Goal: Task Accomplishment & Management: Manage account settings

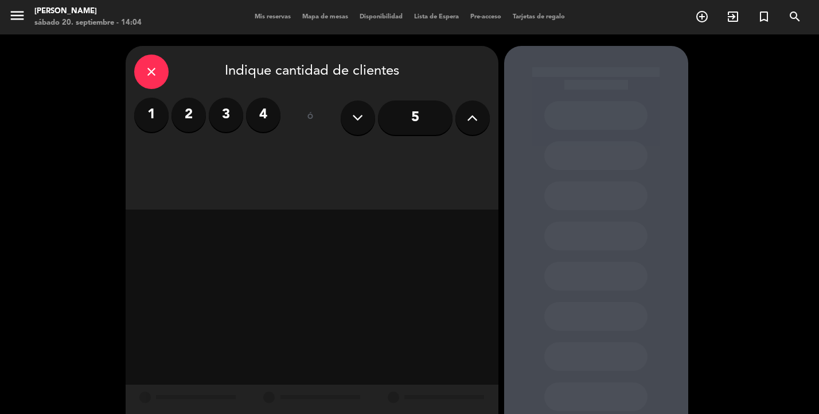
click at [266, 118] on label "4" at bounding box center [263, 115] width 34 height 34
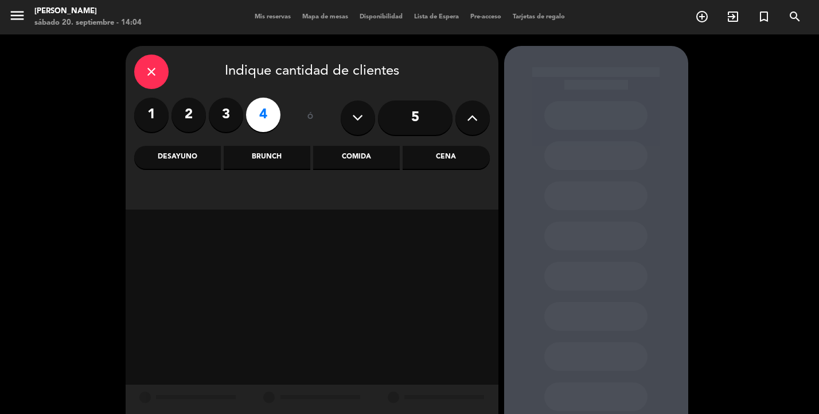
click at [359, 157] on div "Comida" at bounding box center [356, 157] width 87 height 23
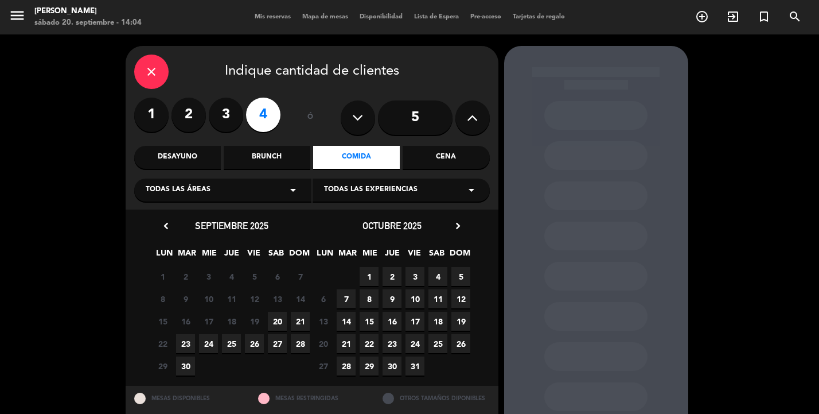
click at [277, 322] on span "20" at bounding box center [277, 321] width 19 height 19
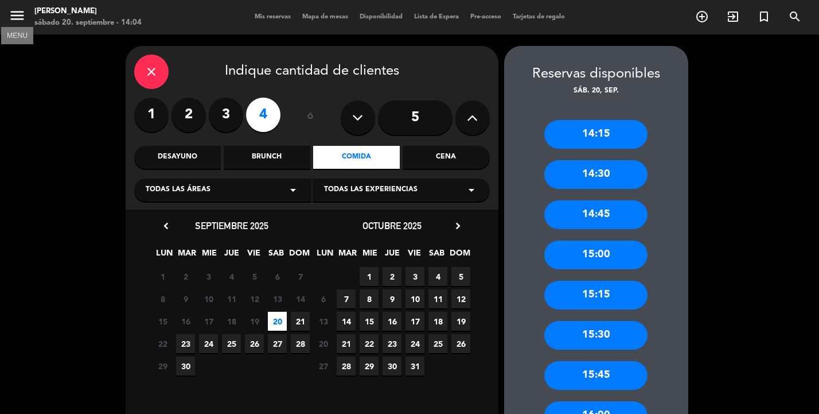
click at [20, 17] on icon "menu" at bounding box center [17, 15] width 17 height 17
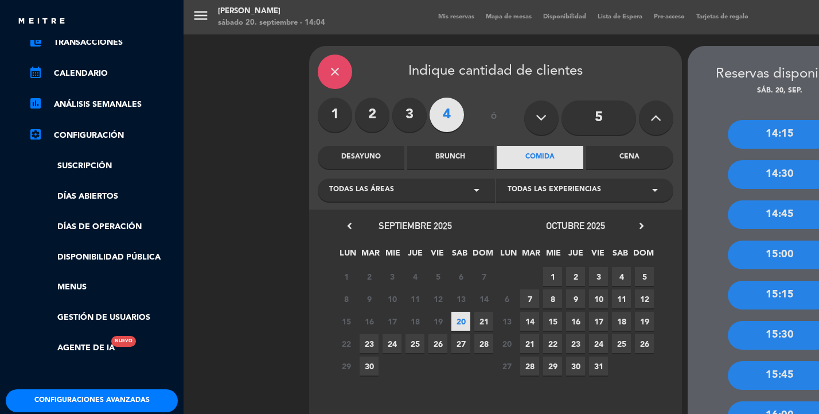
scroll to position [122, 1]
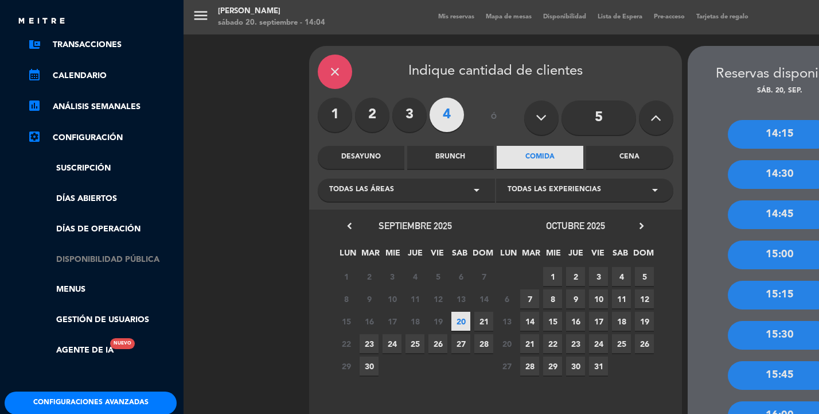
click at [110, 253] on link "Disponibilidad pública" at bounding box center [102, 259] width 149 height 13
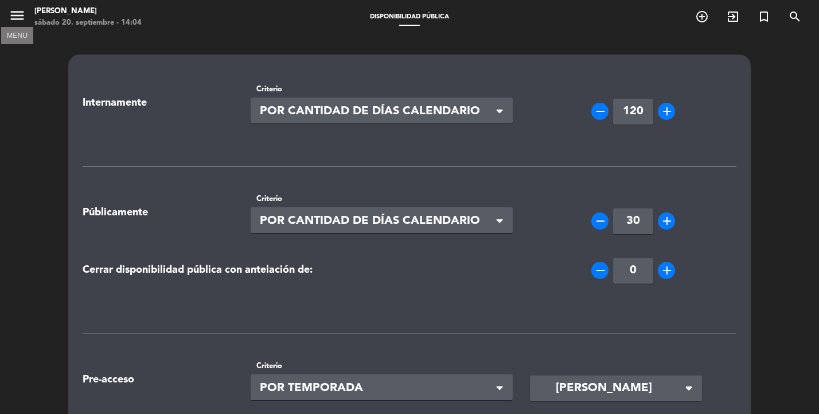
click at [19, 17] on icon "menu" at bounding box center [17, 15] width 17 height 17
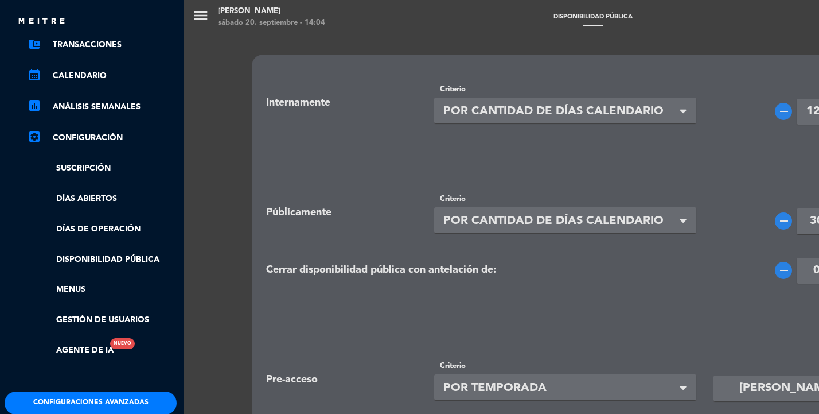
click at [103, 136] on link "settings_applications Configuración" at bounding box center [102, 138] width 149 height 14
click at [90, 140] on link "settings_applications Configuración" at bounding box center [102, 138] width 149 height 14
click at [90, 198] on link "Días abiertos" at bounding box center [102, 198] width 149 height 13
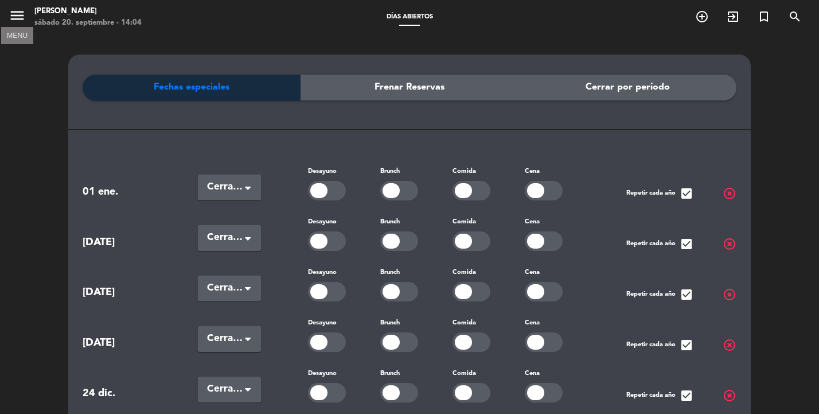
click at [20, 17] on icon "menu" at bounding box center [17, 15] width 17 height 17
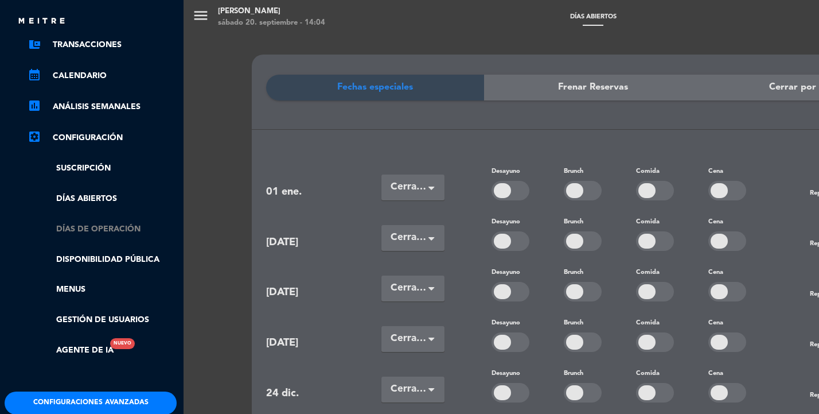
click at [84, 228] on link "Días de Operación" at bounding box center [102, 229] width 149 height 13
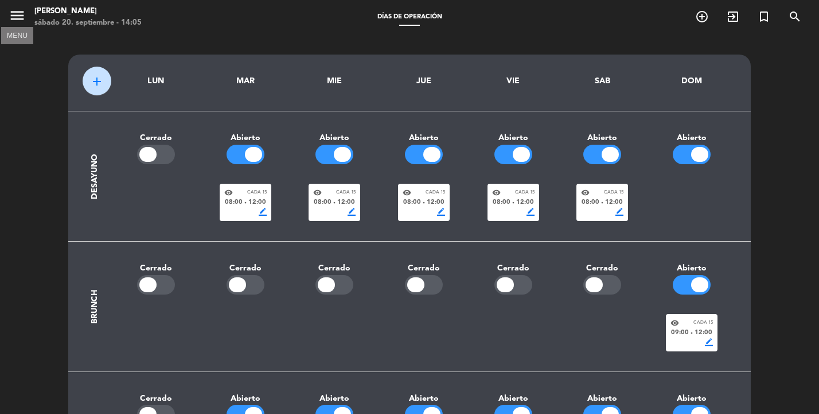
click at [11, 13] on icon "menu" at bounding box center [17, 15] width 17 height 17
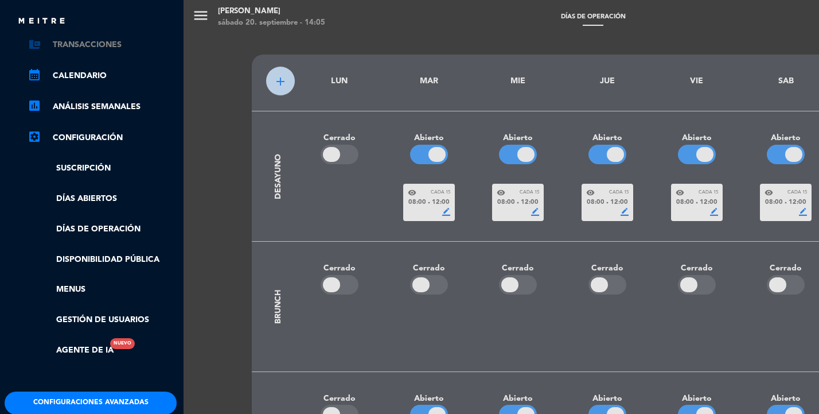
click at [90, 42] on link "account_balance_wallet Transacciones" at bounding box center [102, 45] width 149 height 14
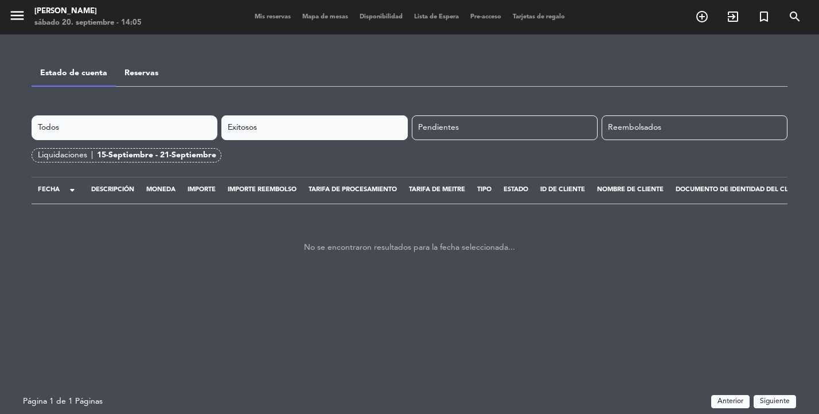
click at [267, 135] on div "Exitosos" at bounding box center [314, 127] width 186 height 25
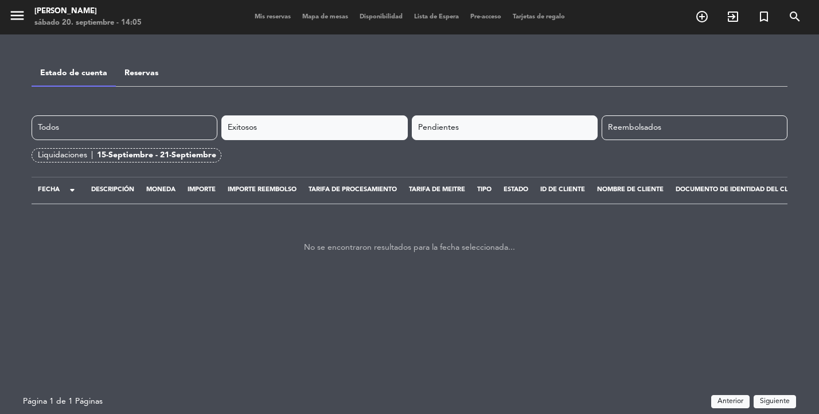
click at [476, 115] on div "Pendientes" at bounding box center [505, 127] width 186 height 25
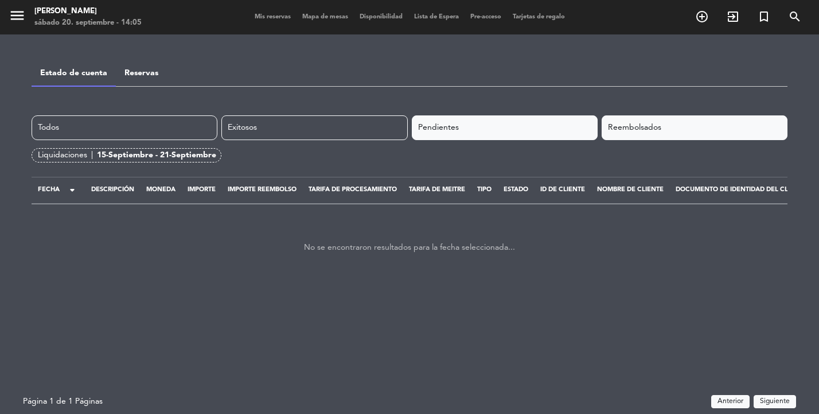
click at [688, 132] on div "Reembolsados" at bounding box center [695, 127] width 186 height 25
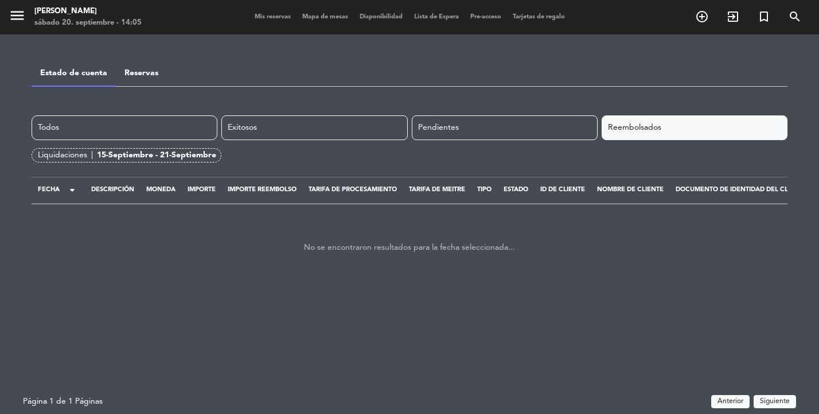
click at [139, 70] on link "Reservas" at bounding box center [142, 73] width 34 height 8
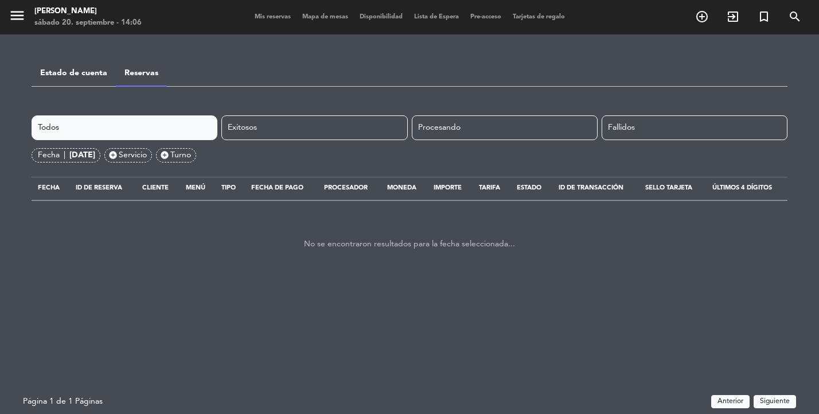
click at [88, 71] on link "Estado de cuenta" at bounding box center [73, 73] width 67 height 8
